Goal: Task Accomplishment & Management: Manage account settings

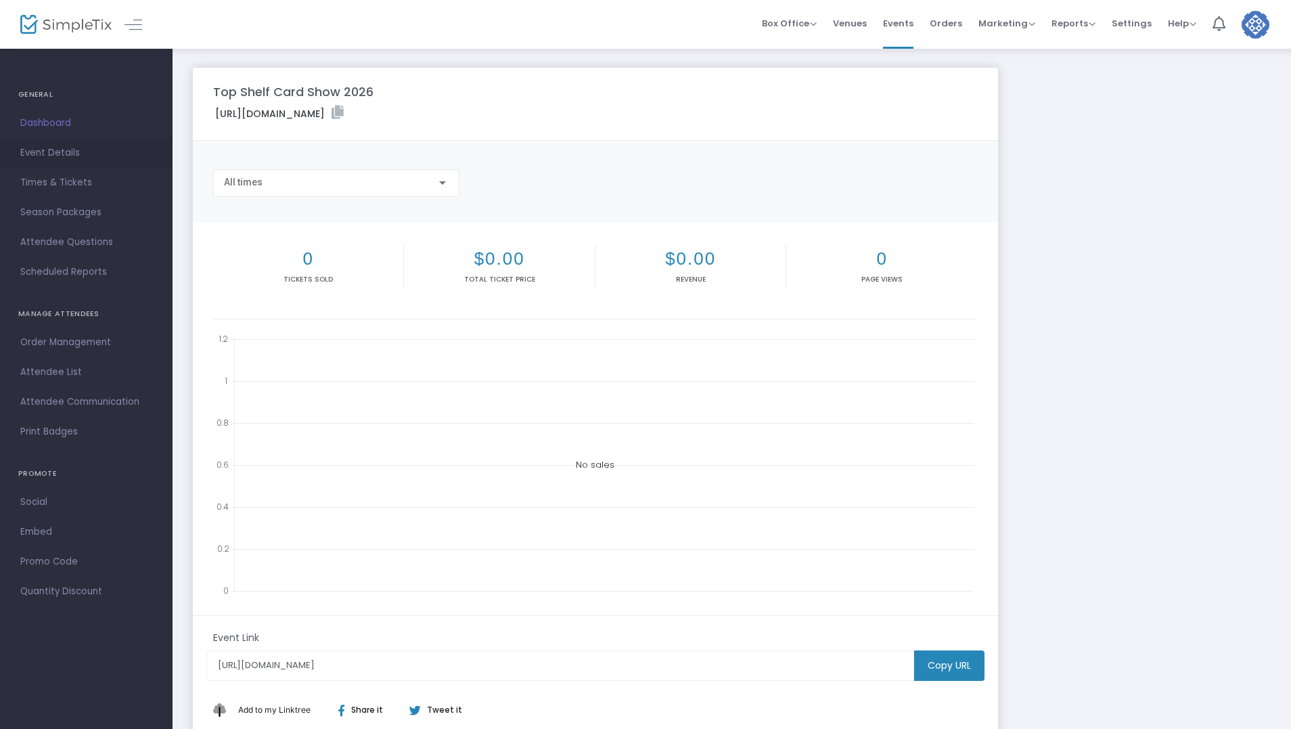
click at [59, 152] on span "Event Details" at bounding box center [86, 153] width 132 height 18
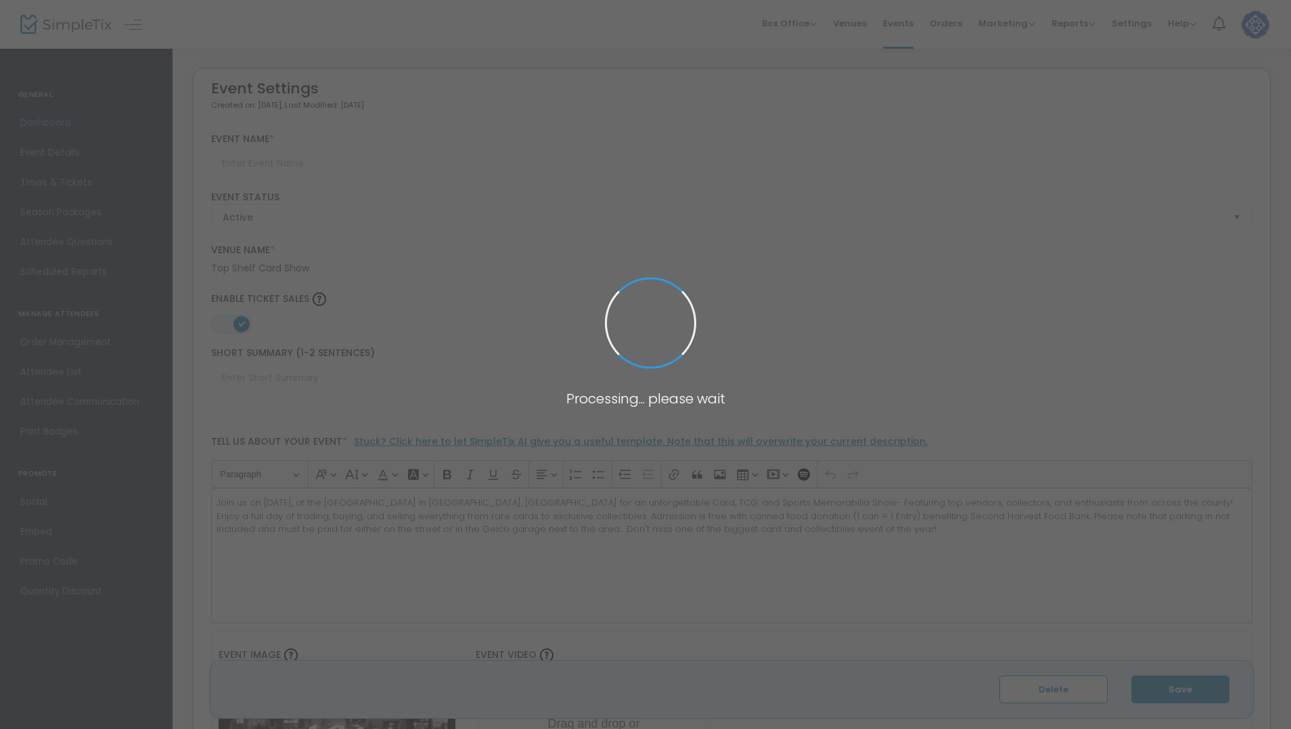
type input "Top Shelf Card Show 2026"
type textarea "Join us on [DATE], at the [GEOGRAPHIC_DATA] in [GEOGRAPHIC_DATA], [GEOGRAPHIC_D…"
type input "6.5000 %"
type input "Buy Tables"
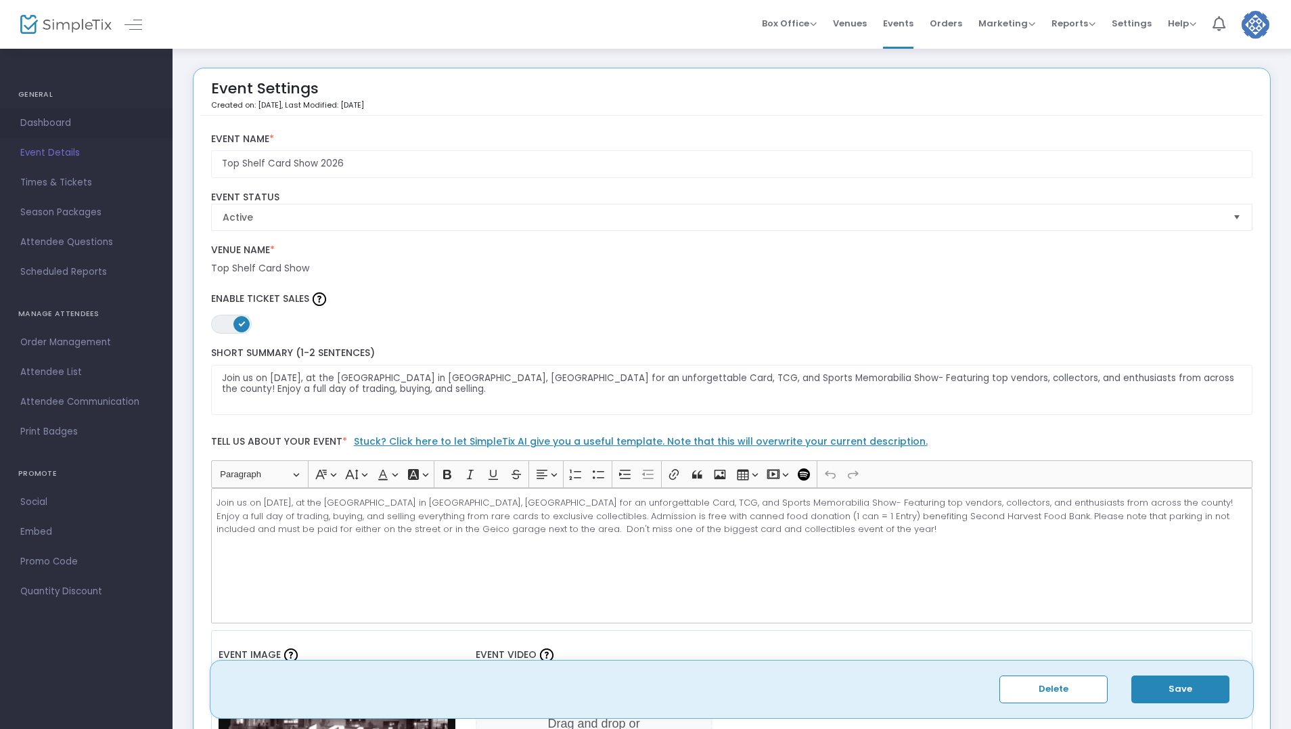
click at [51, 118] on span "Dashboard" at bounding box center [86, 123] width 132 height 18
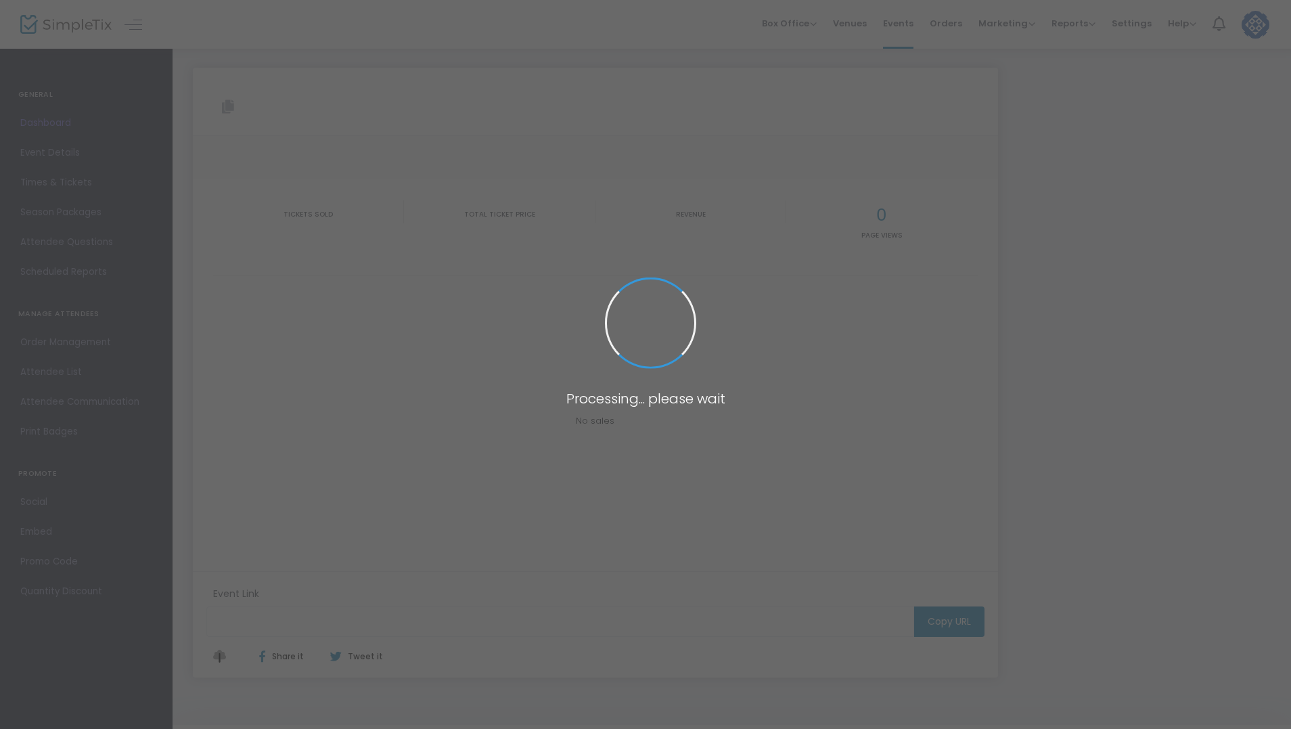
type input "[URL][DOMAIN_NAME]"
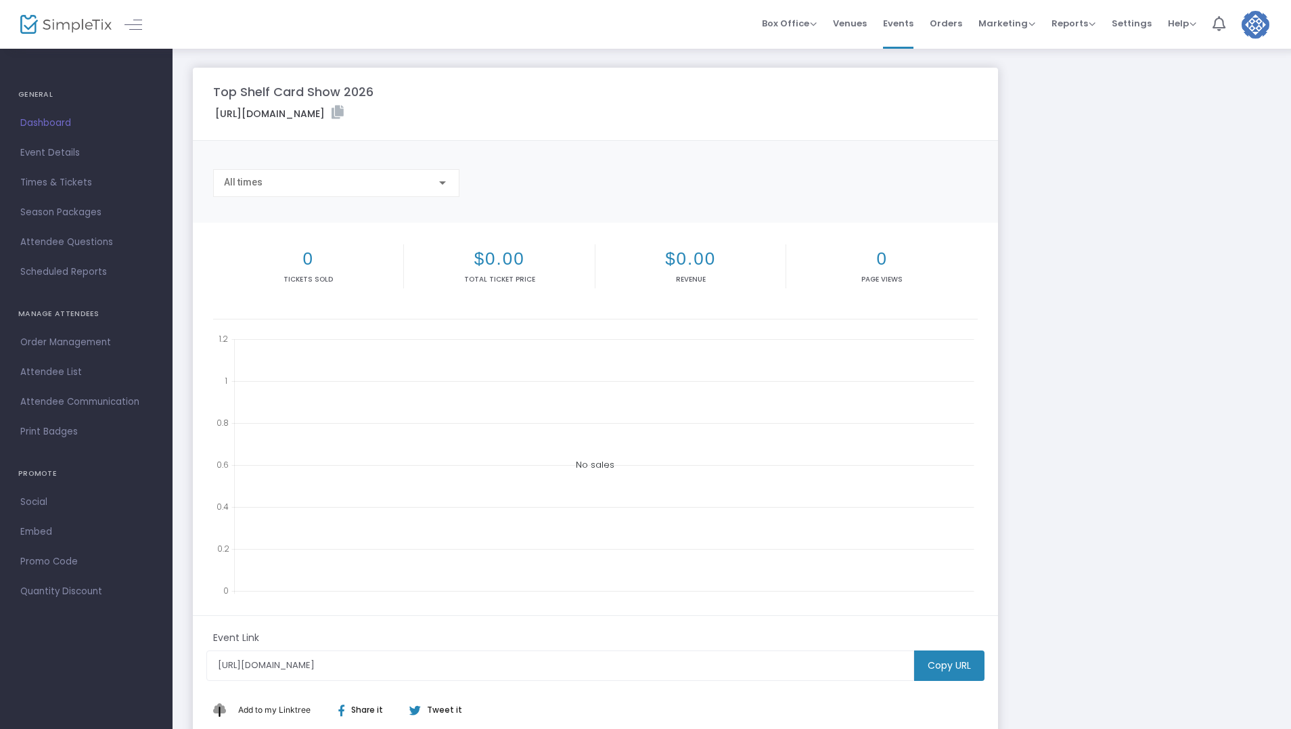
click at [945, 661] on m-button "Copy URL" at bounding box center [949, 665] width 70 height 30
